Goal: Task Accomplishment & Management: Manage account settings

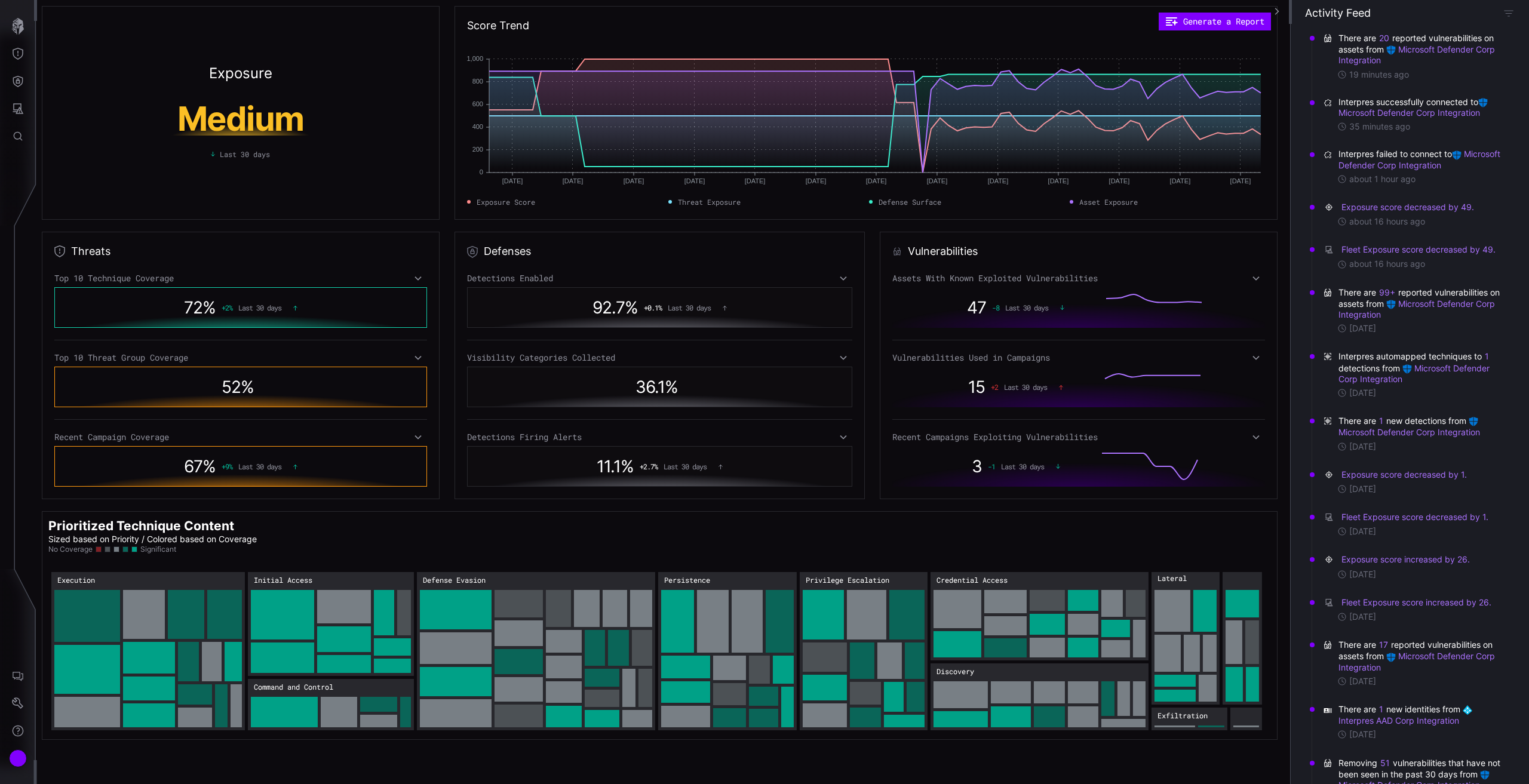
click at [15, 416] on div "Exposure Medium Last 30 days Score Trend Generate a Report [DATE] Jun [DATE] Ju…" at bounding box center [764, 392] width 1529 height 784
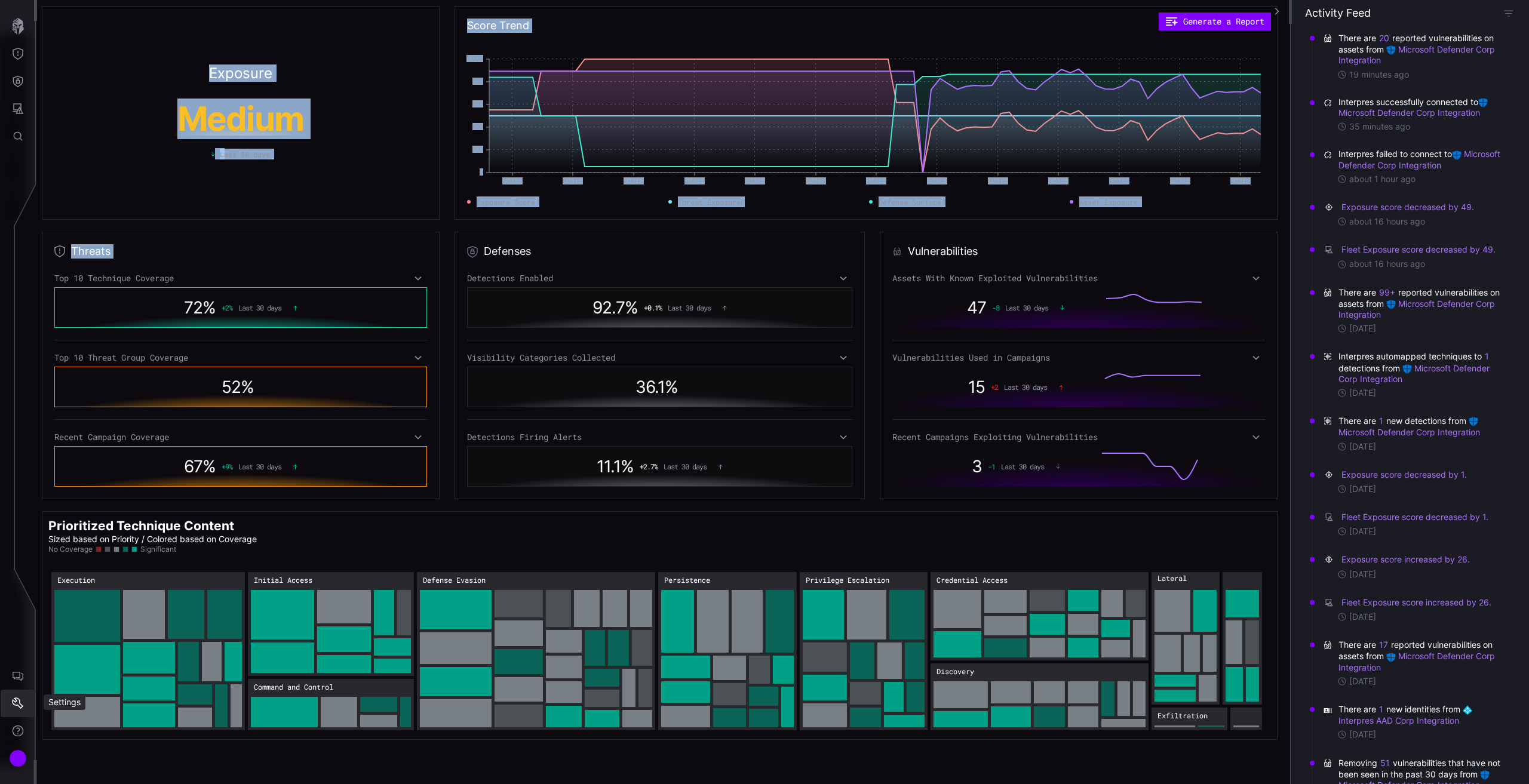
click at [19, 703] on icon "Settings" at bounding box center [17, 703] width 12 height 12
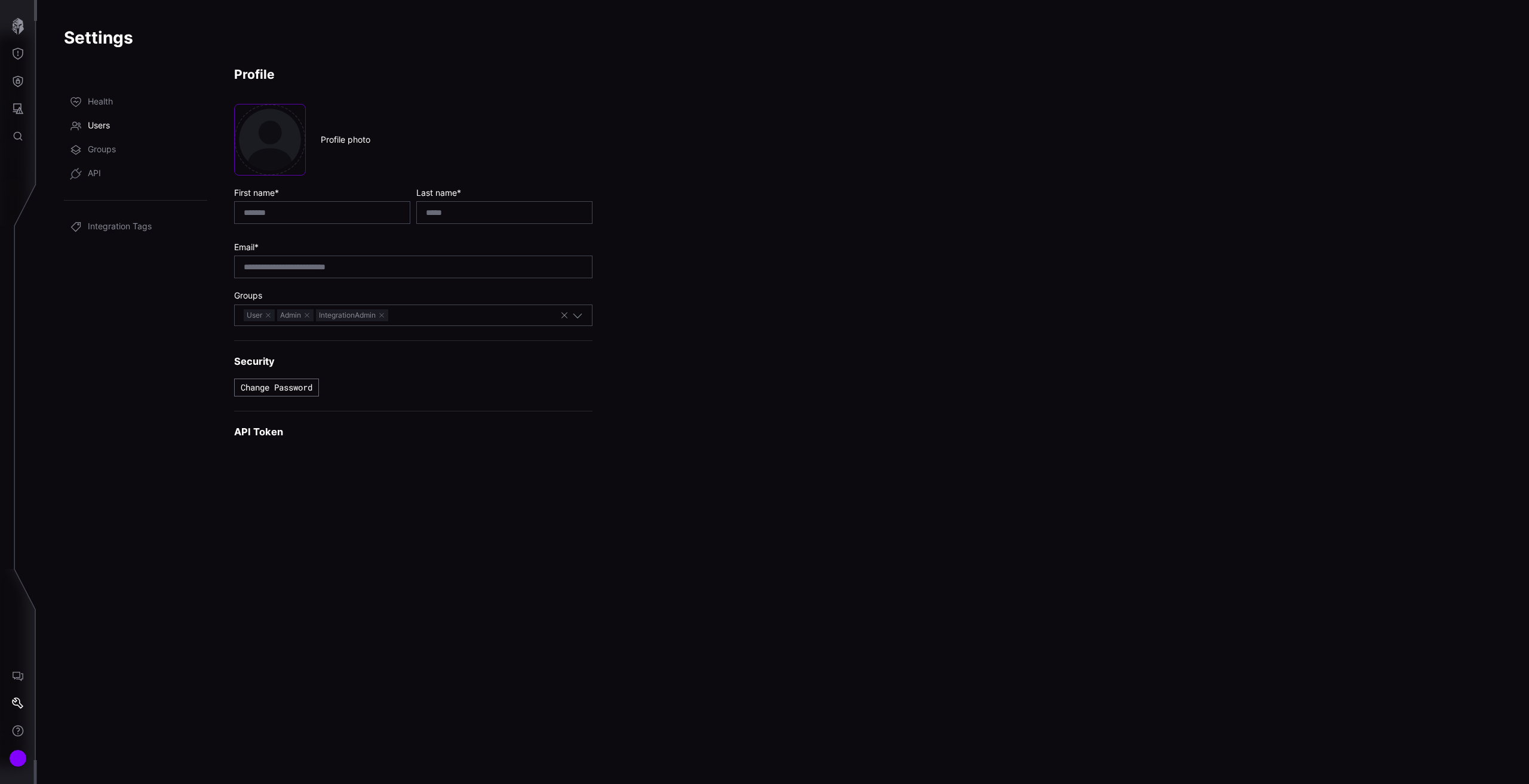
click at [101, 120] on link "Users" at bounding box center [136, 126] width 144 height 24
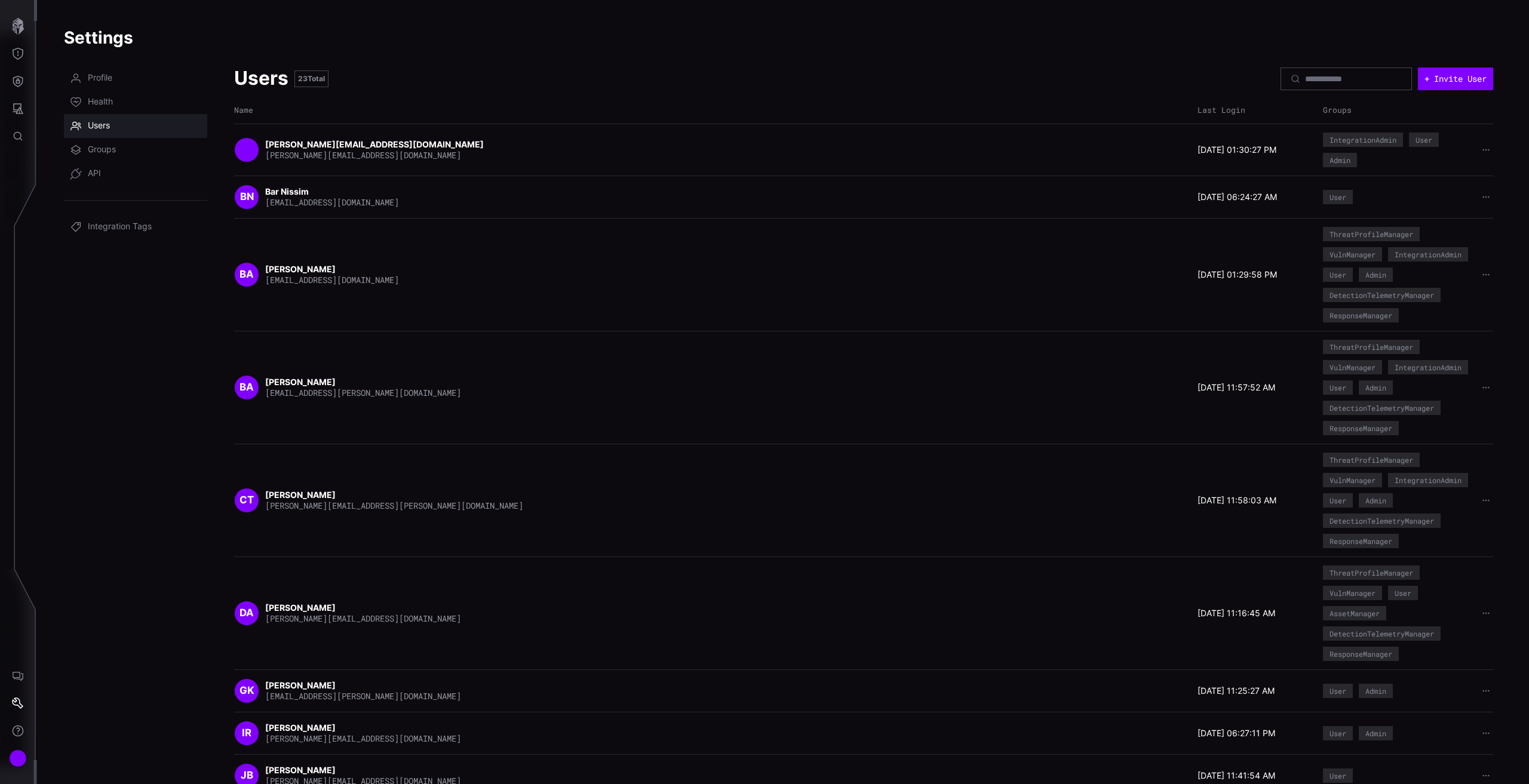
click at [80, 345] on nav "Profile Health Users Groups API Integration Tags" at bounding box center [136, 504] width 144 height 875
click at [119, 379] on nav "Profile Health Users Groups API Integration Tags" at bounding box center [136, 504] width 144 height 875
click at [393, 34] on h1 "Settings" at bounding box center [783, 38] width 1439 height 21
click at [21, 760] on div "Account" at bounding box center [18, 758] width 18 height 18
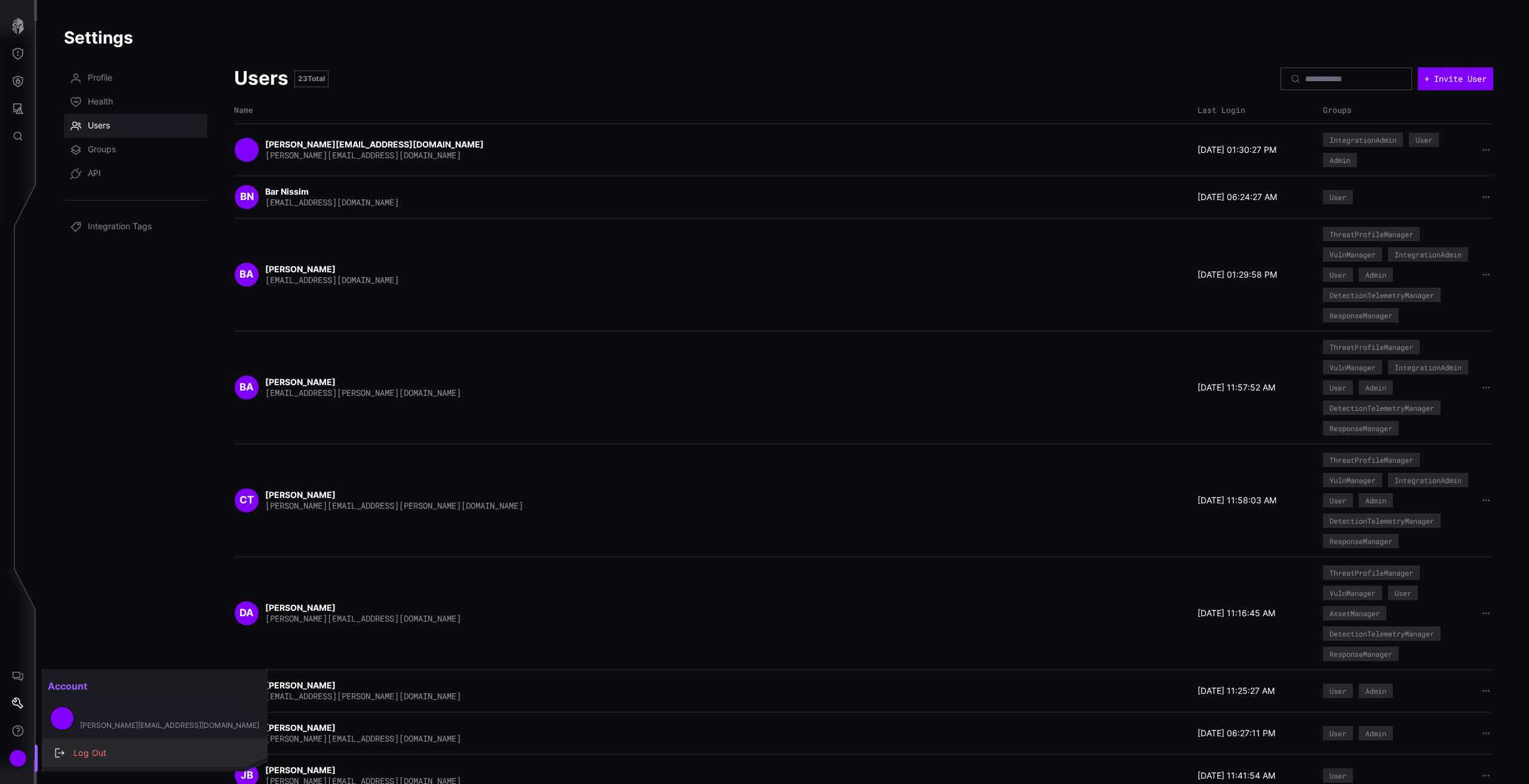
click at [104, 754] on div "Log Out" at bounding box center [161, 753] width 187 height 15
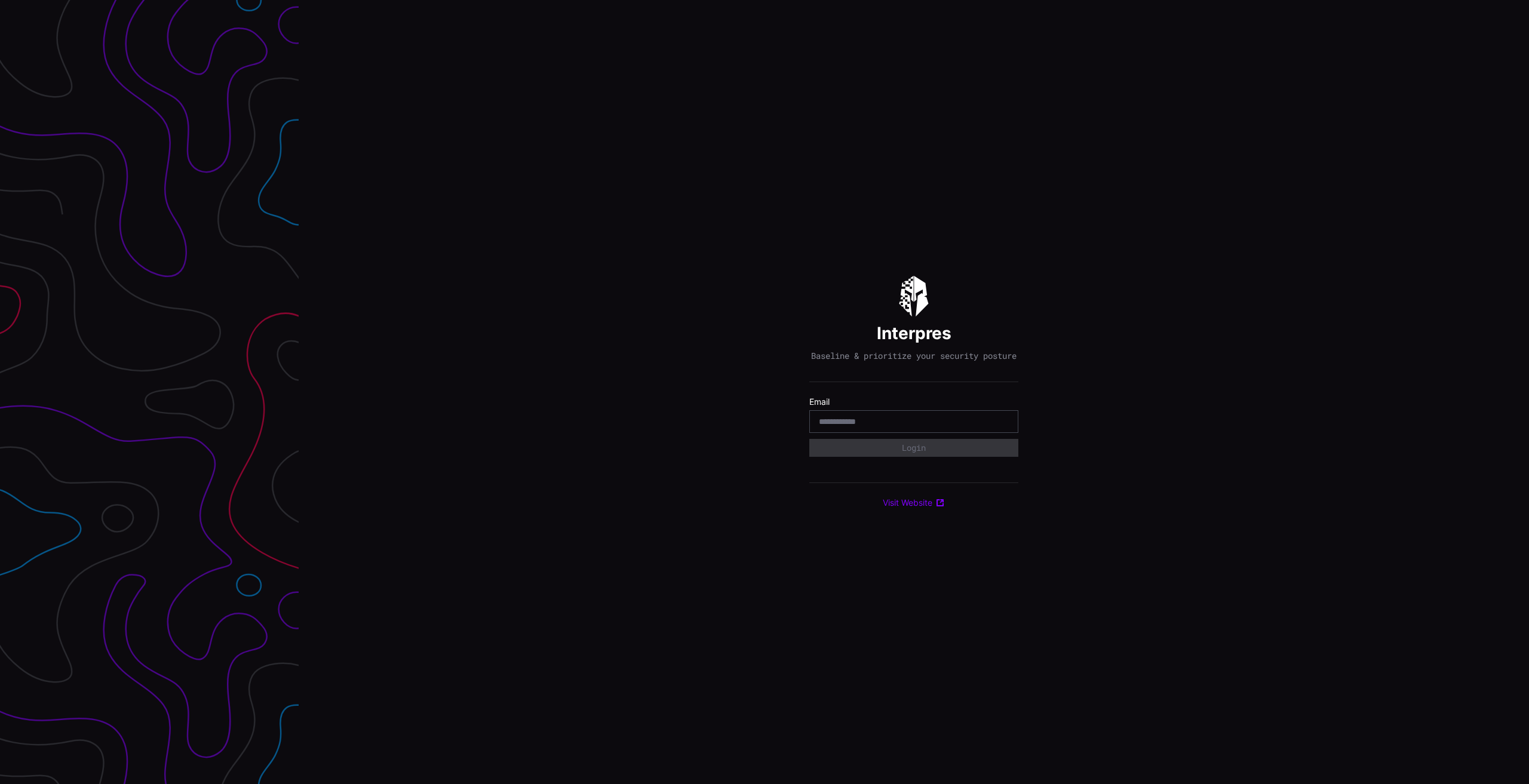
click at [920, 423] on input "email" at bounding box center [914, 421] width 190 height 11
type input "**********"
click at [903, 459] on div "Select Tenant" at bounding box center [908, 454] width 180 height 11
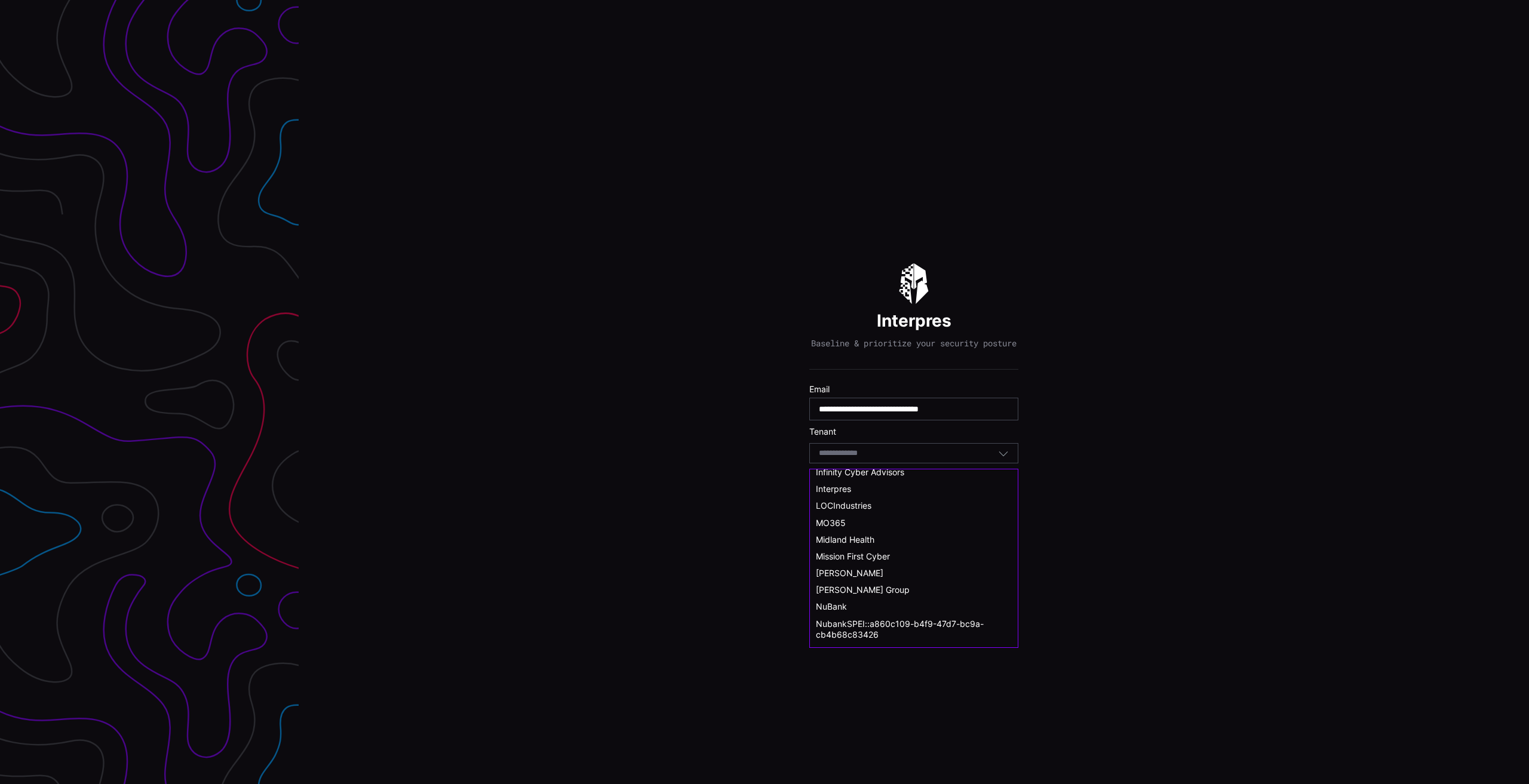
scroll to position [418, 0]
click at [838, 549] on span "NuBank" at bounding box center [831, 546] width 31 height 10
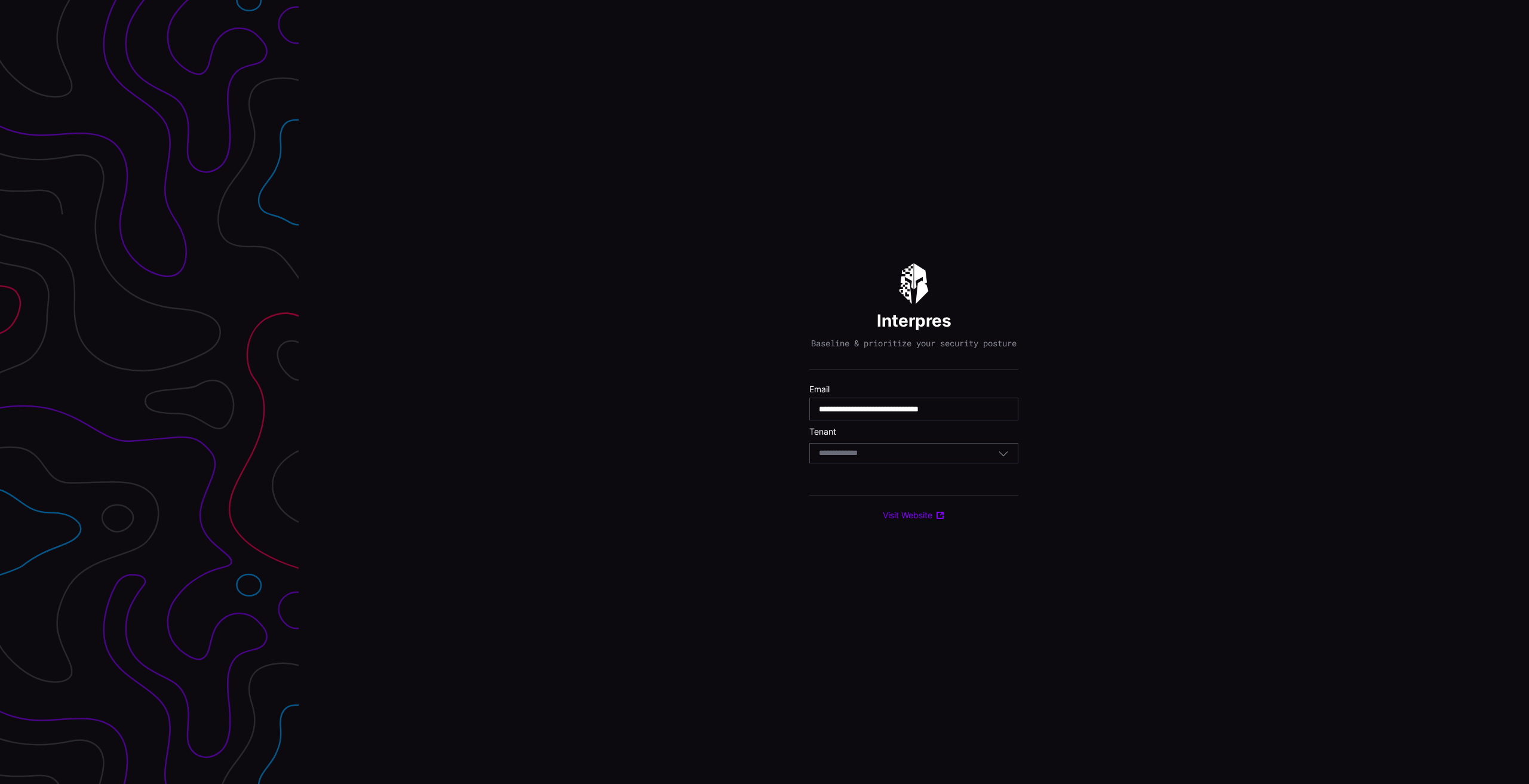
click at [886, 457] on div "Select Tenant" at bounding box center [908, 454] width 180 height 11
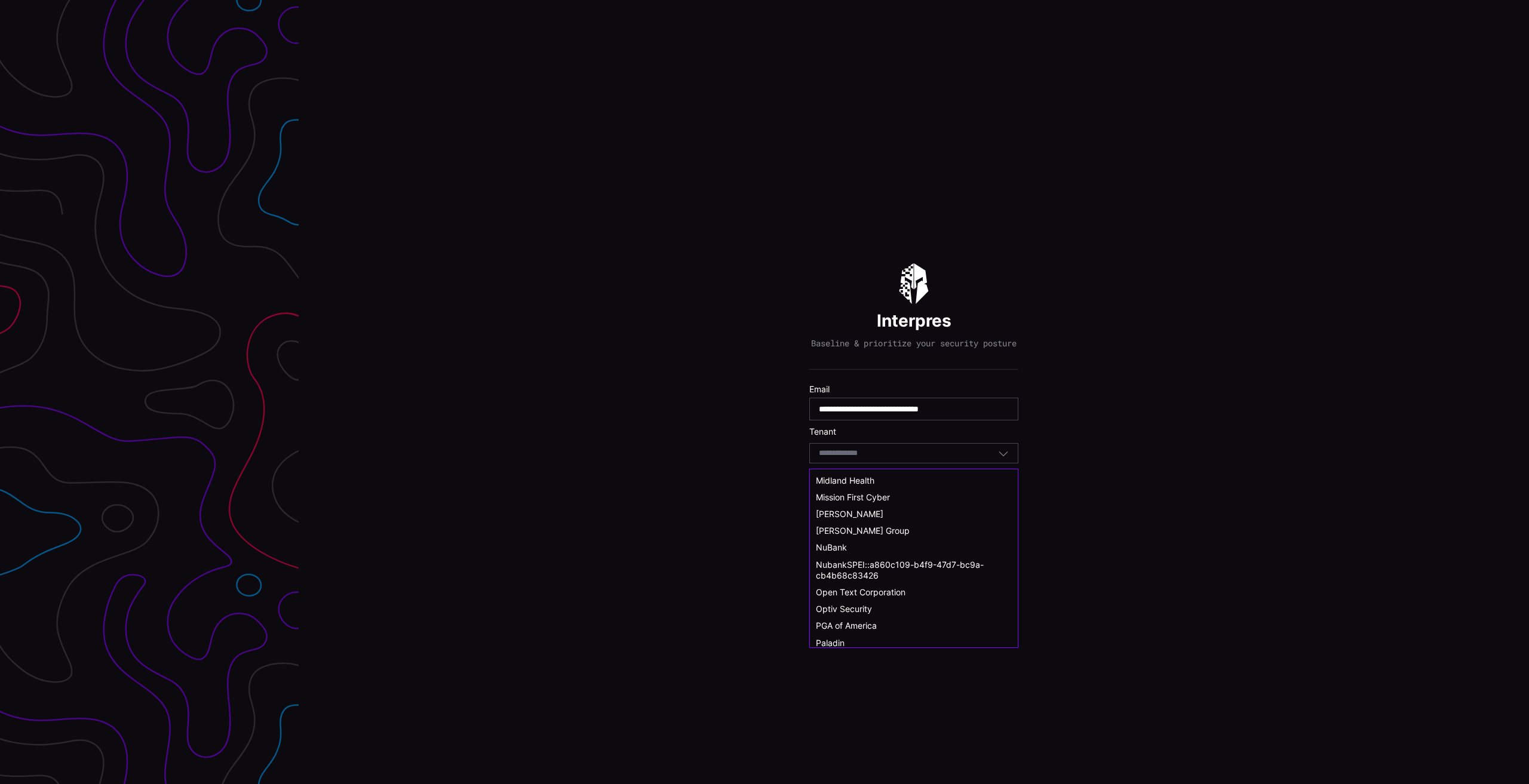
scroll to position [657, 0]
click at [838, 537] on span "Singapore Airlines" at bounding box center [851, 538] width 70 height 10
